Goal: Browse casually

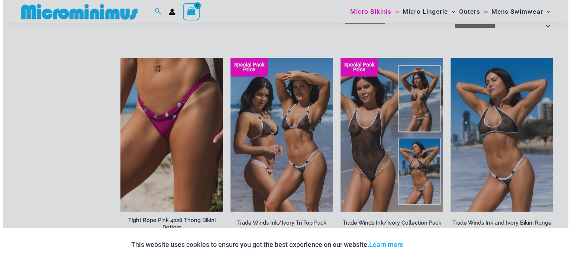
scroll to position [888, 0]
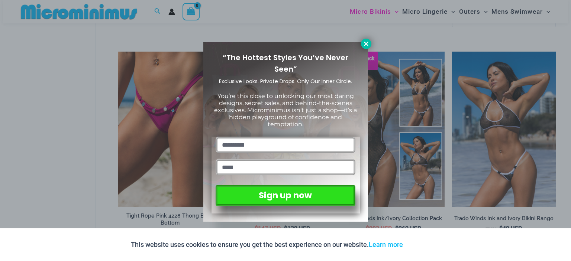
click at [369, 42] on button at bounding box center [366, 44] width 10 height 10
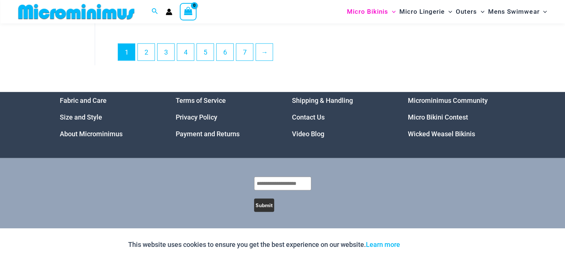
scroll to position [1953, 0]
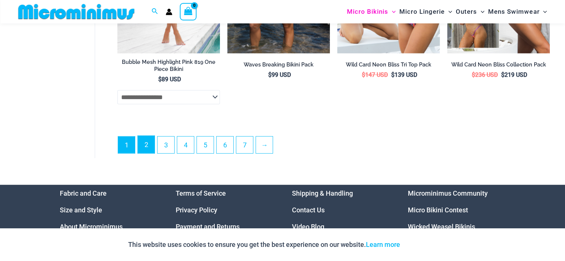
click at [146, 151] on link "2" at bounding box center [146, 144] width 17 height 17
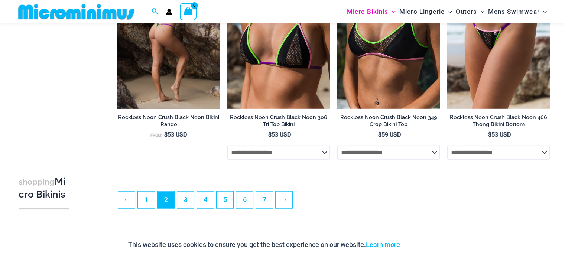
scroll to position [1832, 0]
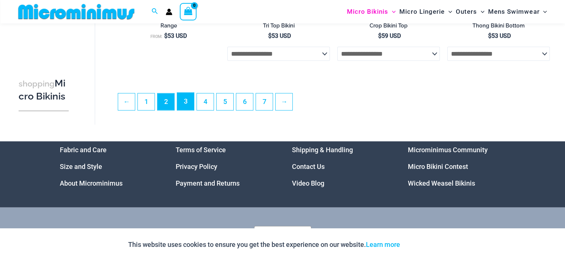
click at [184, 107] on link "3" at bounding box center [185, 101] width 17 height 17
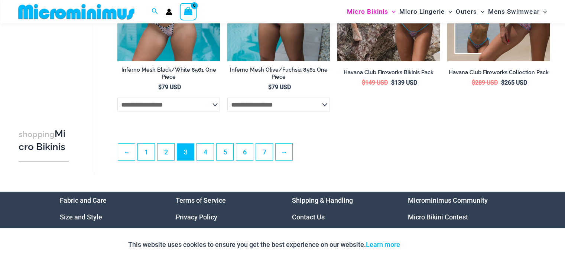
scroll to position [1782, 0]
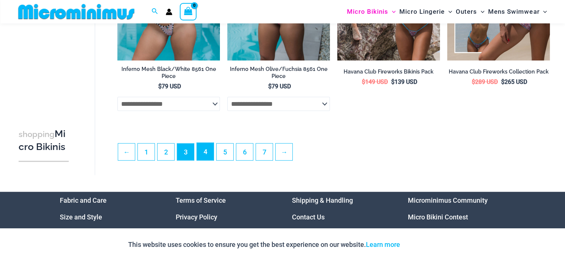
click at [206, 161] on link "4" at bounding box center [205, 151] width 17 height 17
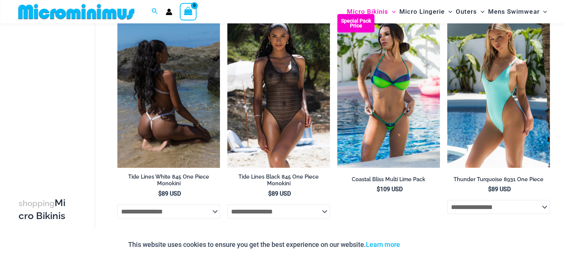
scroll to position [1764, 0]
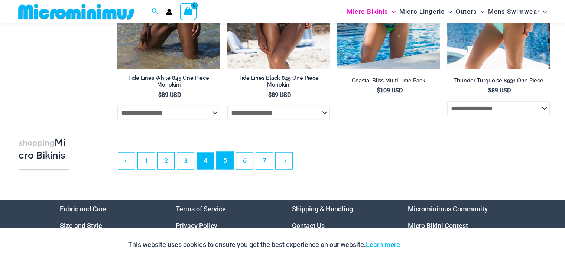
click at [223, 168] on link "5" at bounding box center [225, 160] width 17 height 17
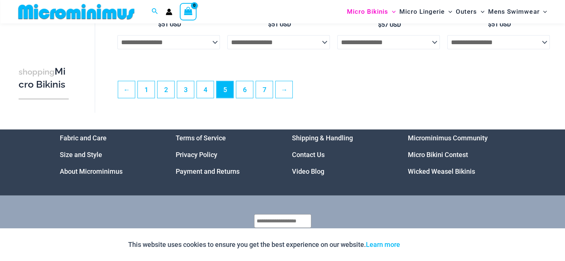
scroll to position [1756, 0]
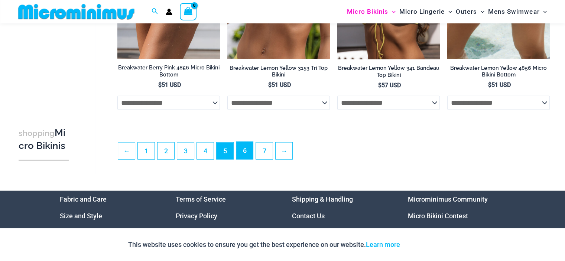
click at [246, 152] on link "6" at bounding box center [244, 150] width 17 height 17
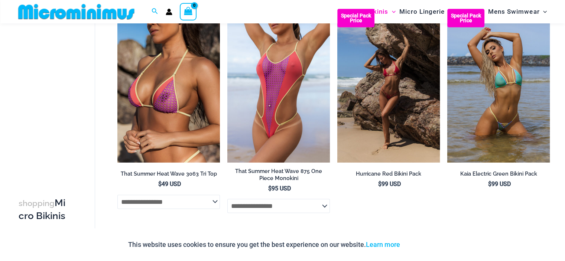
scroll to position [1782, 0]
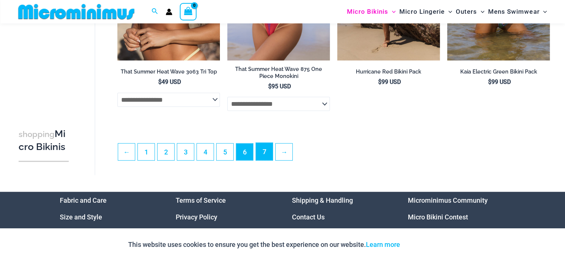
click at [262, 161] on link "7" at bounding box center [264, 151] width 17 height 17
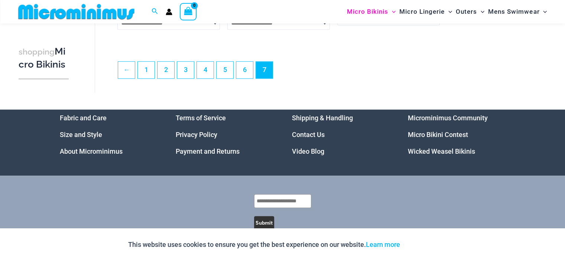
scroll to position [495, 0]
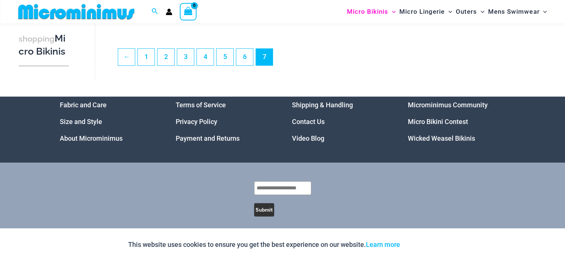
click at [431, 123] on link "Micro Bikini Contest" at bounding box center [438, 122] width 60 height 8
